Goal: Information Seeking & Learning: Compare options

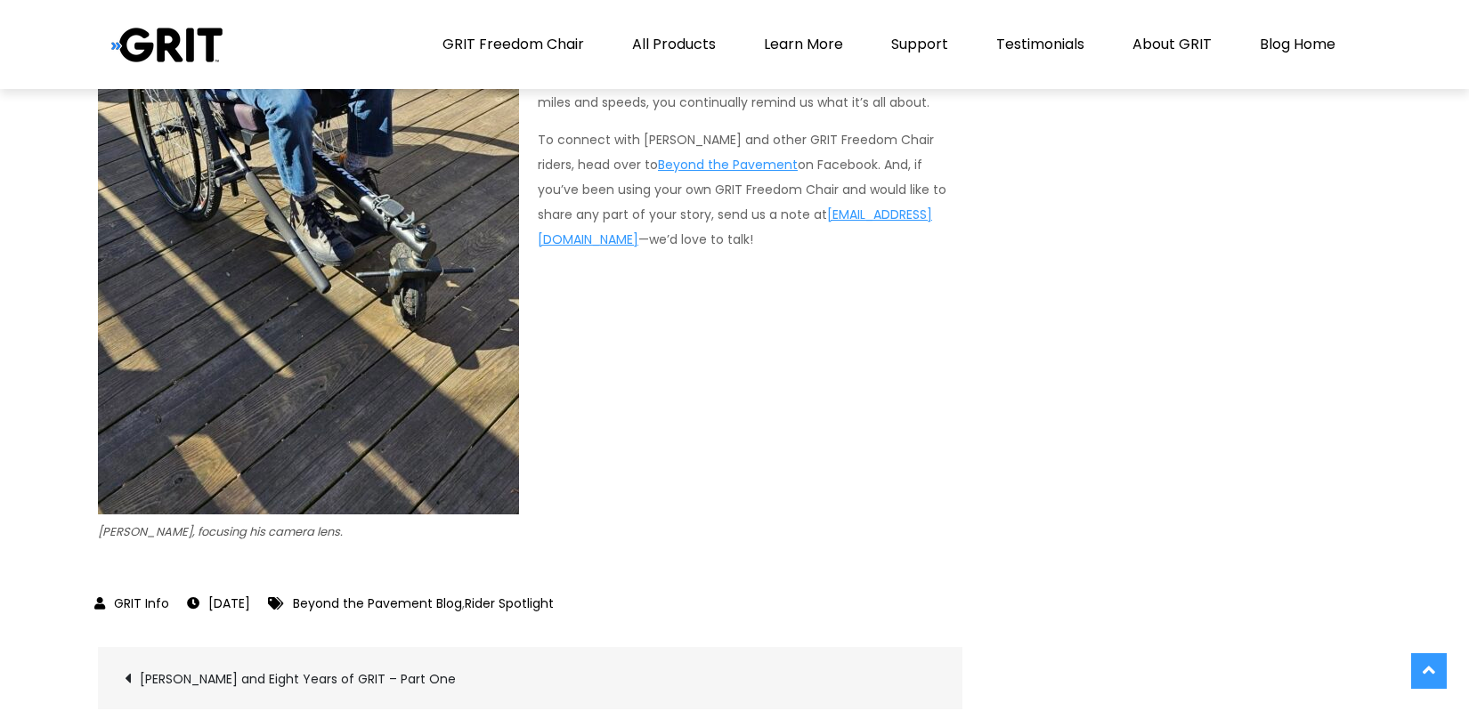
scroll to position [3691, 0]
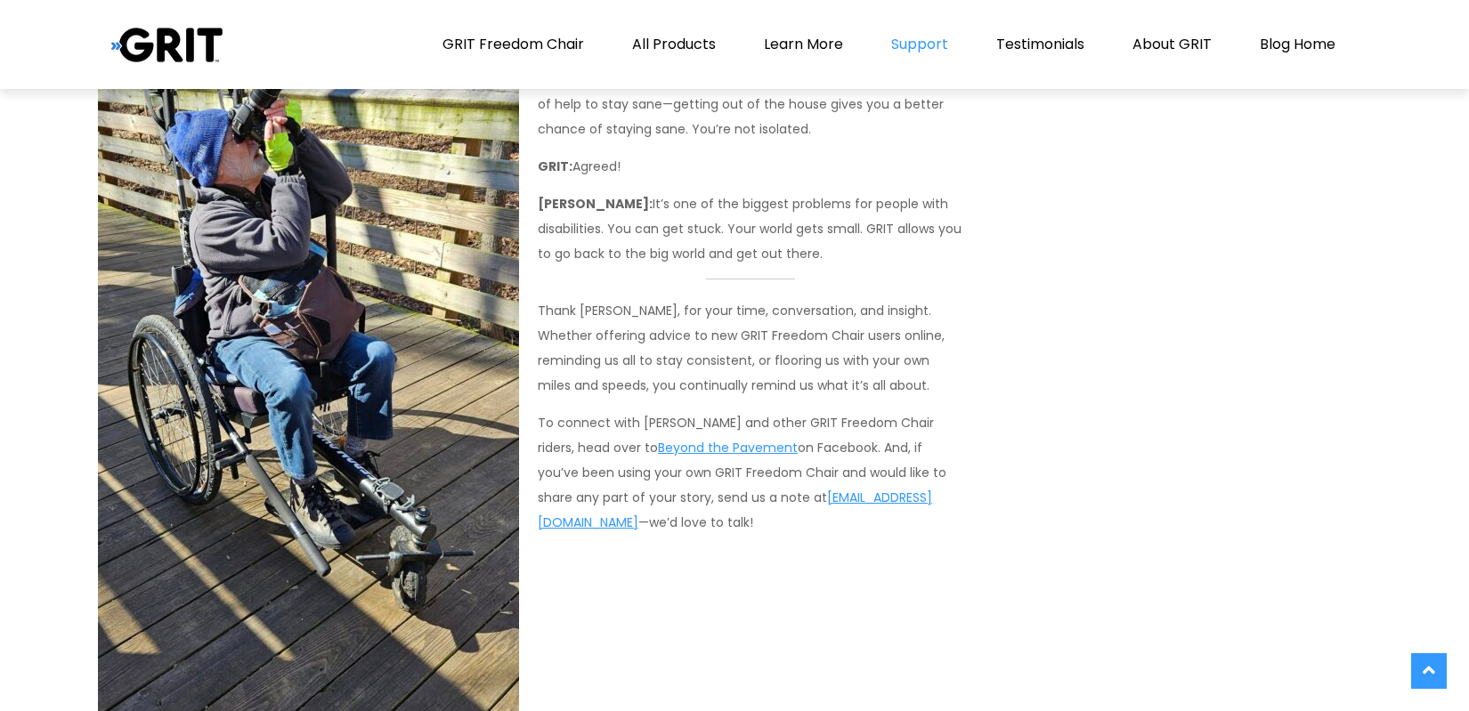
drag, startPoint x: 295, startPoint y: 272, endPoint x: 901, endPoint y: 4, distance: 662.7
